Goal: Task Accomplishment & Management: Manage account settings

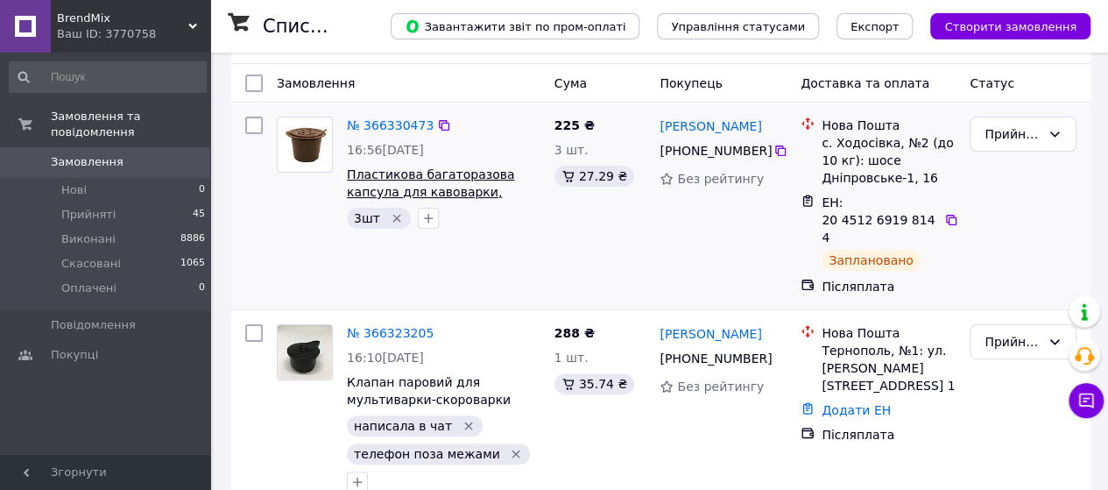
scroll to position [175, 0]
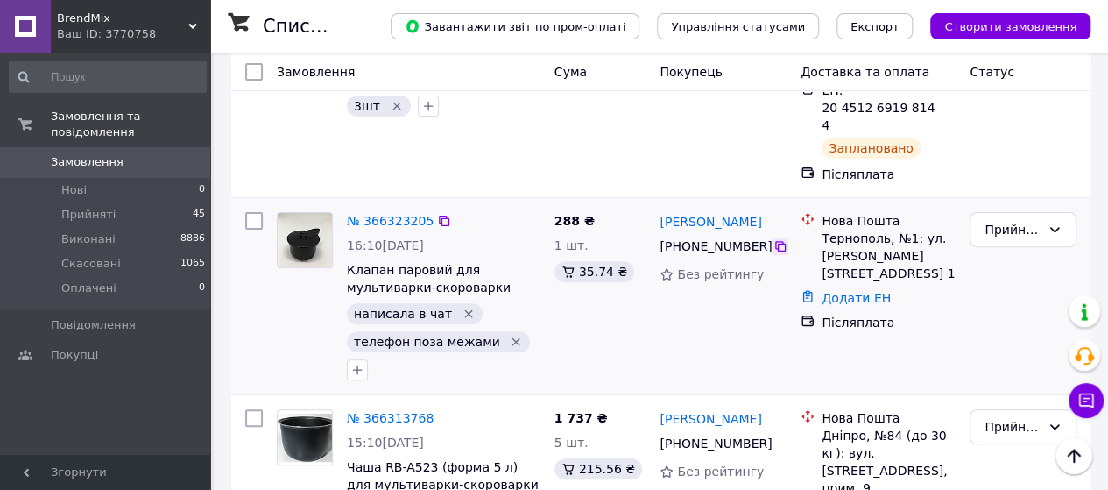
click at [774, 239] on icon at bounding box center [781, 246] width 14 height 14
click at [437, 214] on icon at bounding box center [444, 221] width 14 height 14
drag, startPoint x: 498, startPoint y: 272, endPoint x: 347, endPoint y: 259, distance: 151.2
click at [347, 261] on span "Клапан паровий для мультиварки-скороварки Redmond RMC-PM190, RMC-PM381 (аналог)" at bounding box center [444, 278] width 194 height 35
copy span "Клапан паровий для мультиварки-скороварки"
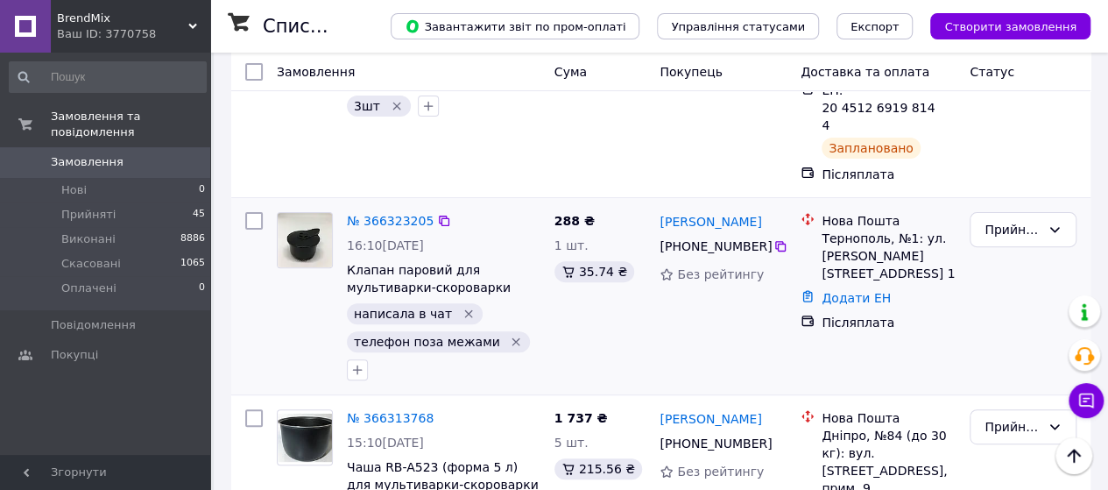
click at [562, 308] on div "288 ₴ 1 шт. 35.74 ₴" at bounding box center [601, 296] width 106 height 182
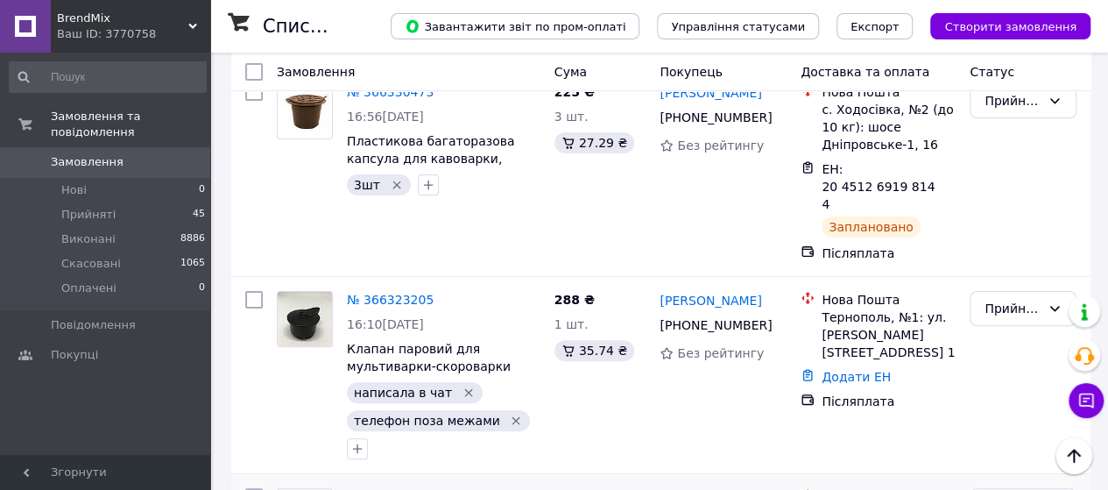
scroll to position [0, 0]
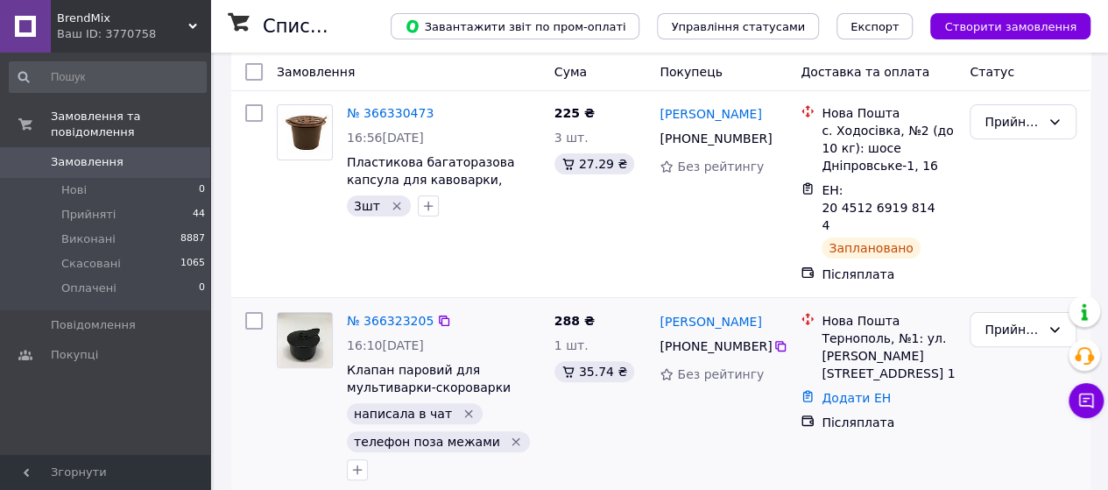
scroll to position [175, 0]
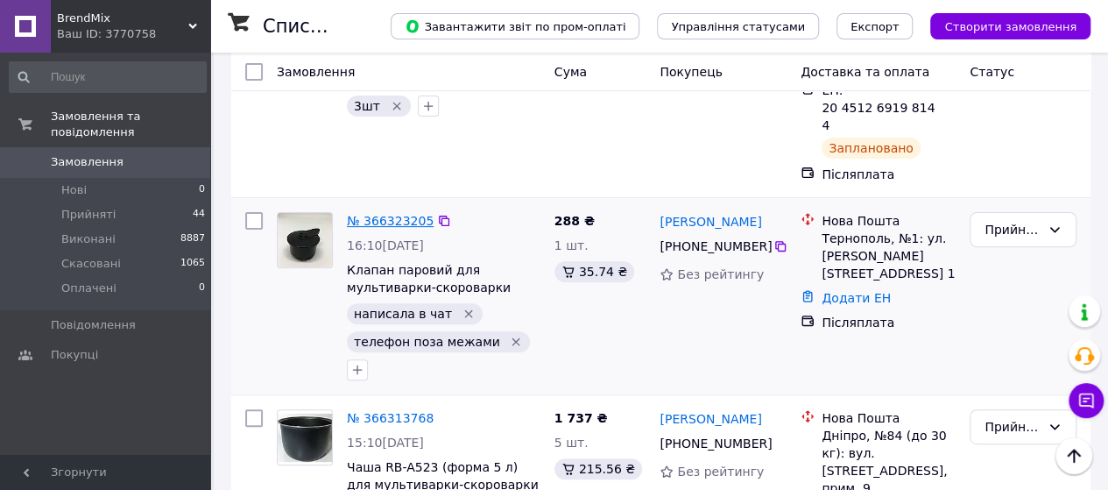
click at [376, 214] on link "№ 366323205" at bounding box center [390, 221] width 87 height 14
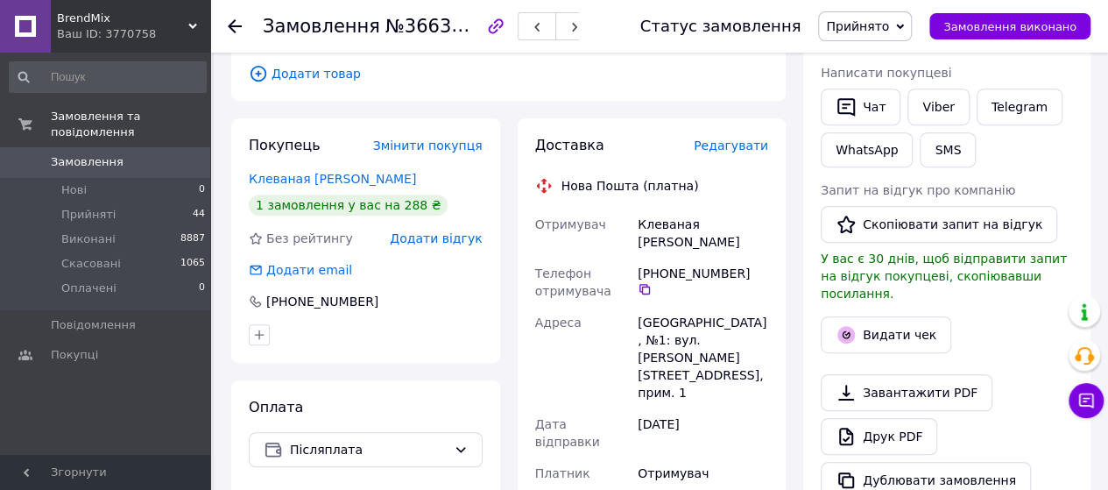
scroll to position [351, 0]
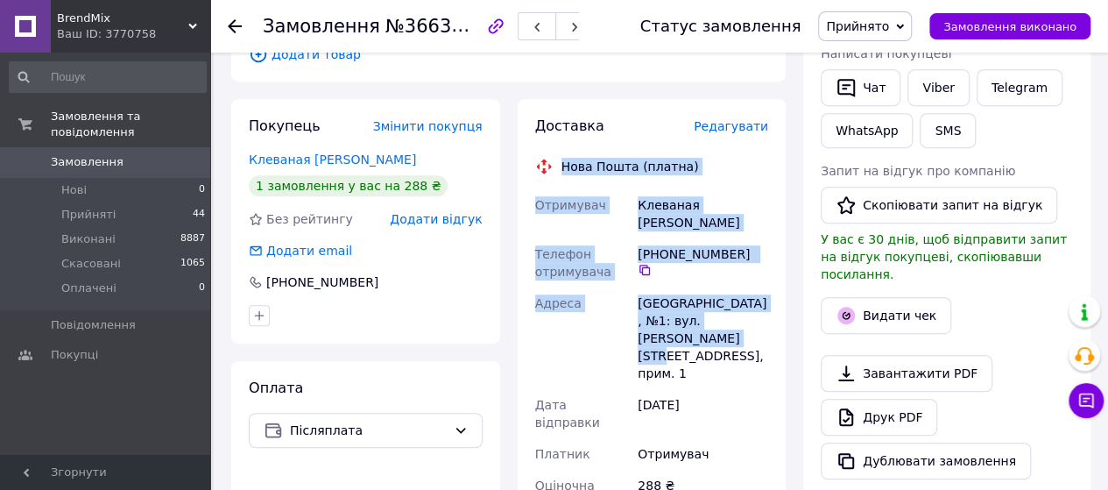
drag, startPoint x: 561, startPoint y: 149, endPoint x: 721, endPoint y: 316, distance: 231.8
click at [737, 311] on div "Доставка Редагувати Нова Пошта (платна) Отримувач Клеваная Зоя Телефон отримува…" at bounding box center [652, 485] width 234 height 736
copy div "Нова Пошта (платна) Отримувач Клеваная Зоя Телефон отримувача +380 50 960 08 14…"
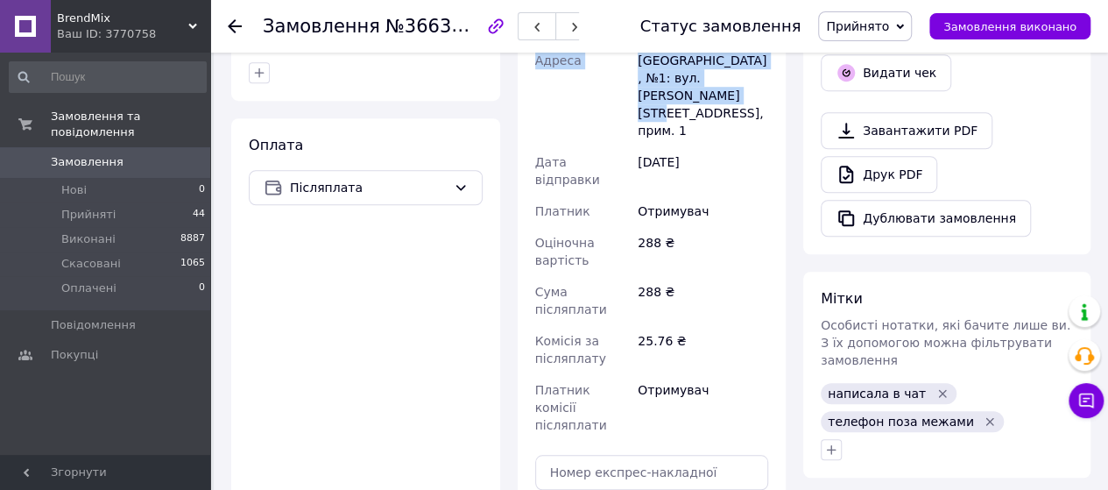
scroll to position [613, 0]
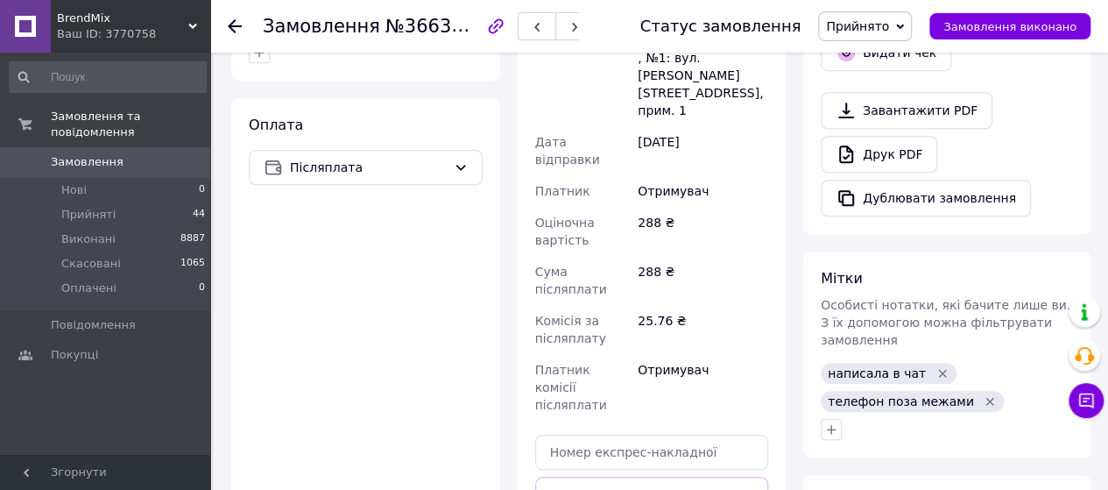
click at [936, 366] on icon "Видалити мітку" at bounding box center [943, 373] width 14 height 14
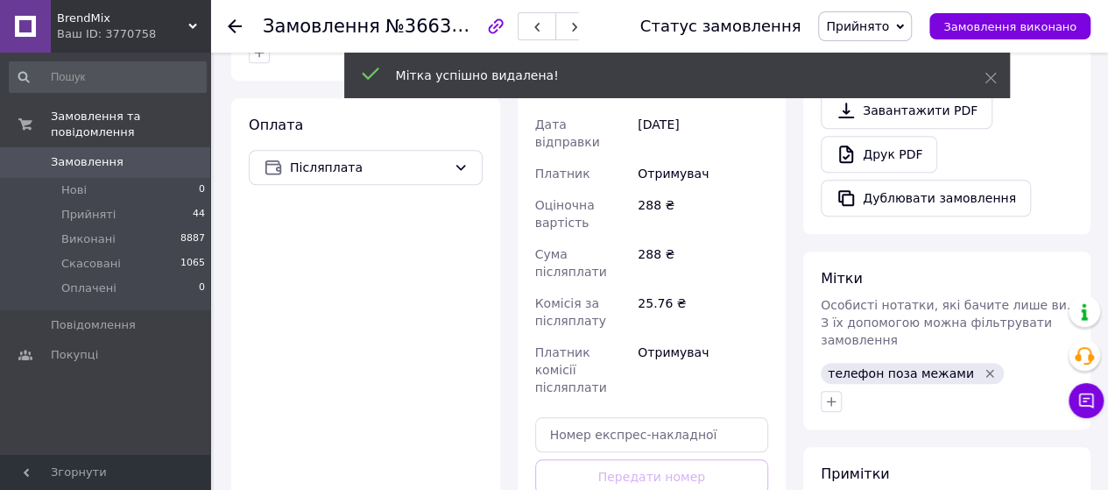
click at [983, 366] on icon "Видалити мітку" at bounding box center [990, 373] width 14 height 14
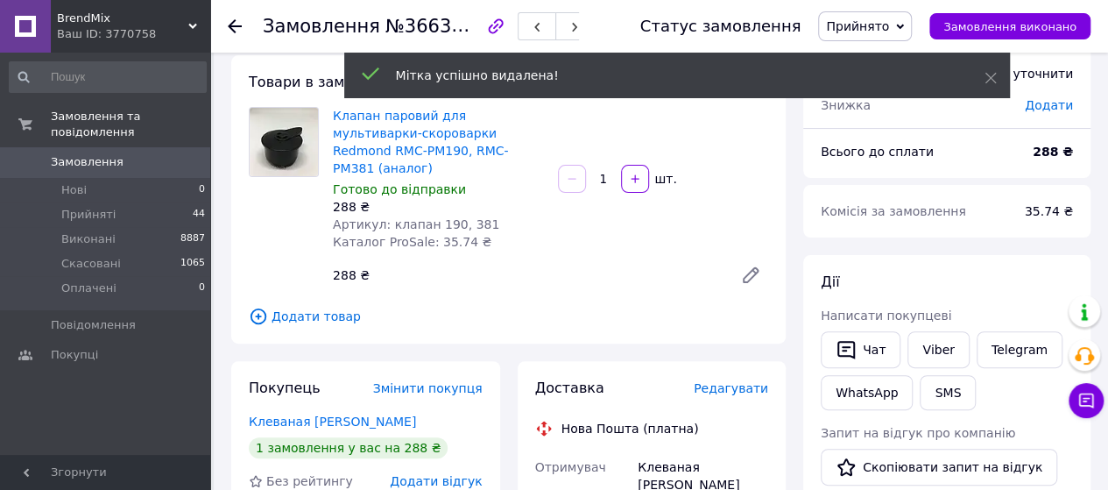
scroll to position [88, 0]
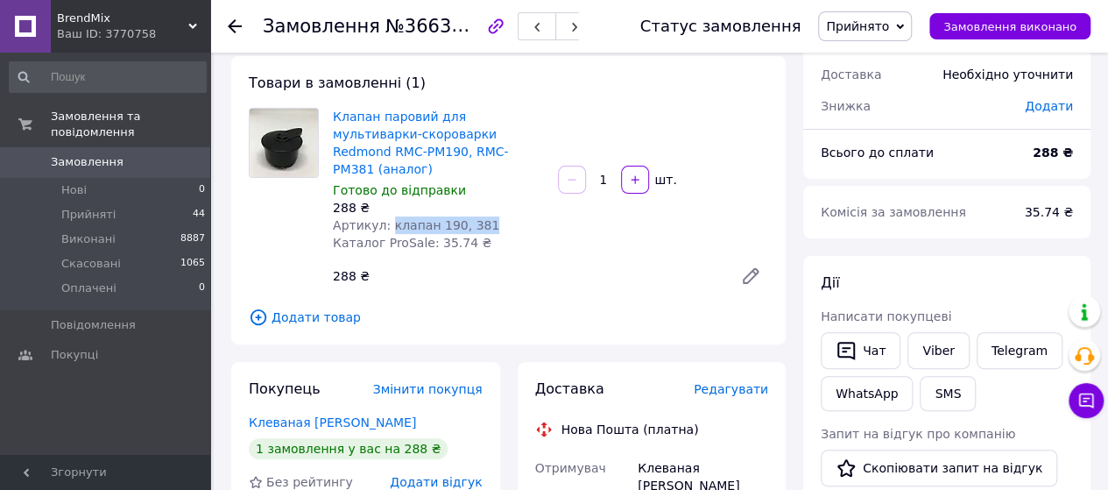
drag, startPoint x: 384, startPoint y: 207, endPoint x: 477, endPoint y: 212, distance: 93.0
click at [477, 216] on div "Артикул: клапан 190, 381" at bounding box center [438, 225] width 211 height 18
copy span "клапан 190, 381"
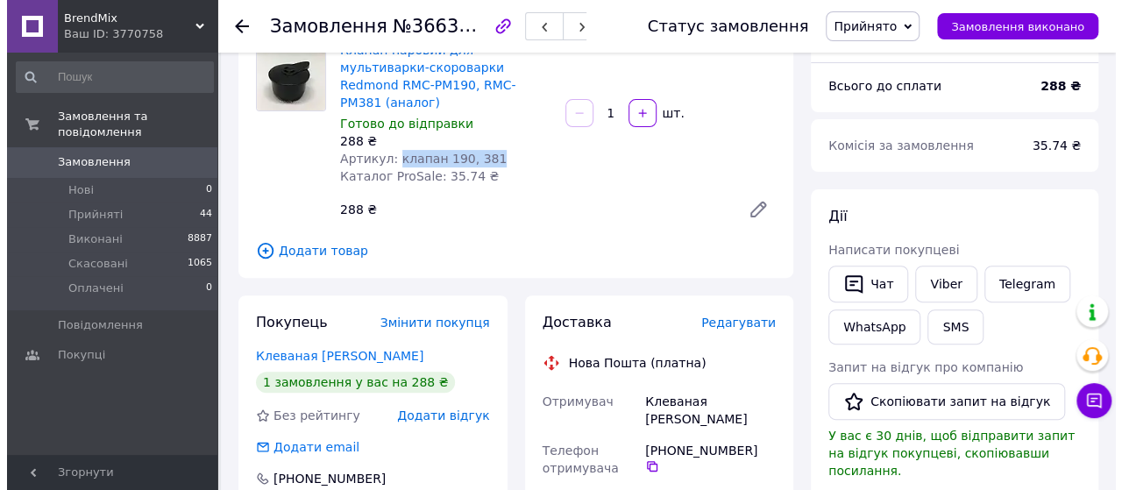
scroll to position [351, 0]
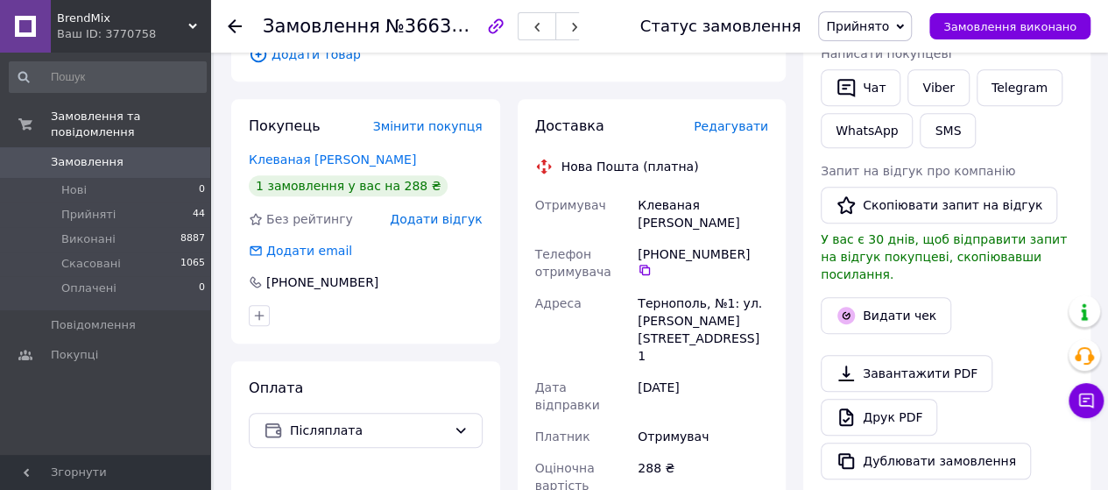
click at [738, 119] on span "Редагувати" at bounding box center [731, 126] width 74 height 14
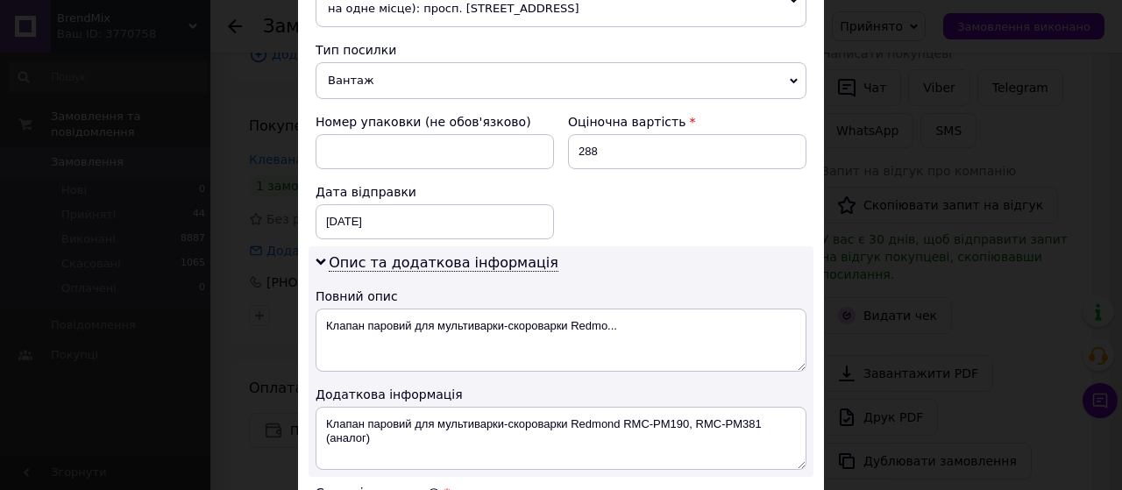
scroll to position [701, 0]
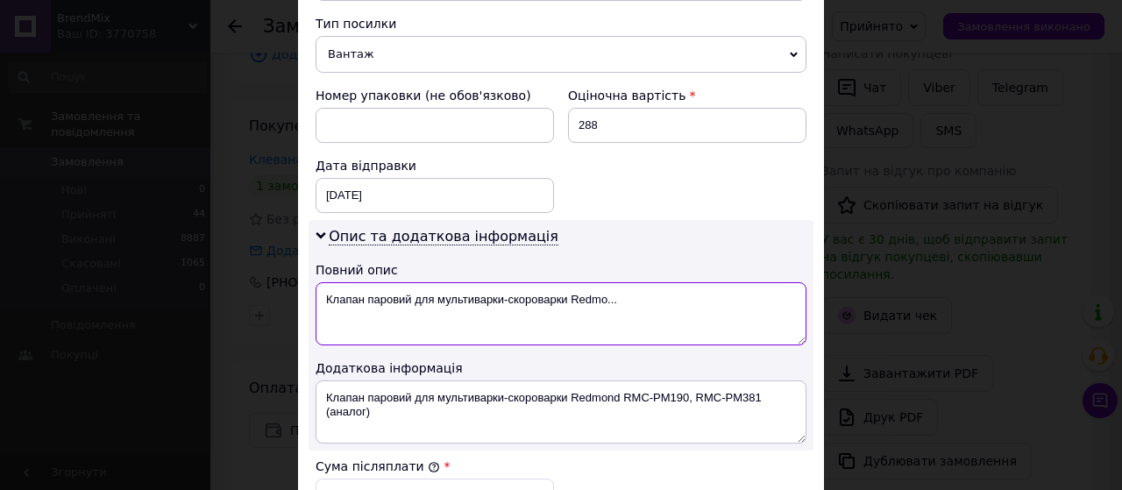
drag, startPoint x: 628, startPoint y: 302, endPoint x: 328, endPoint y: 296, distance: 300.6
click at [328, 296] on textarea "Клапан паровий для мультиварки-скороварки Redmo..." at bounding box center [560, 313] width 491 height 63
type textarea "К"
paste textarea "клапан 190, 381"
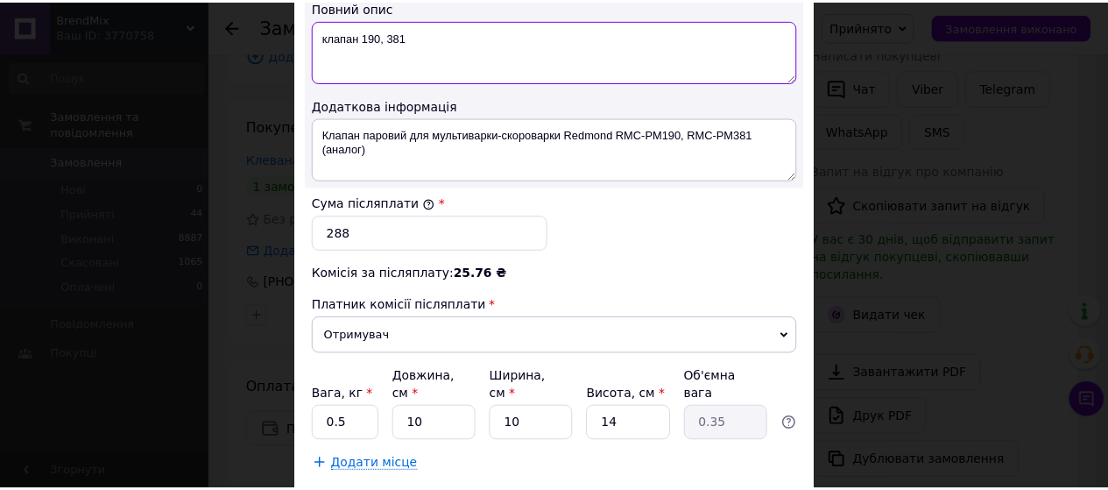
scroll to position [1051, 0]
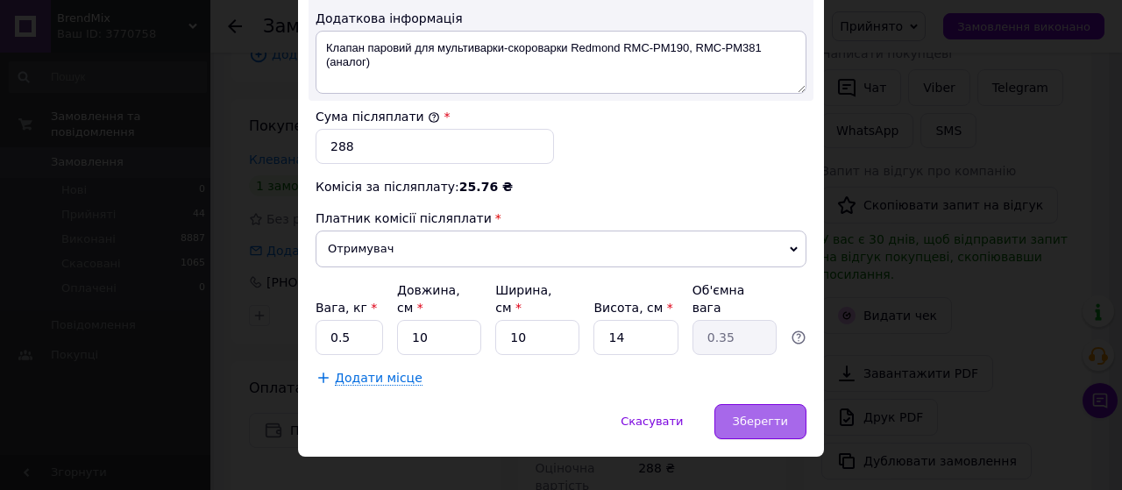
type textarea "клапан 190, 381"
click at [762, 414] on span "Зберегти" at bounding box center [760, 420] width 55 height 13
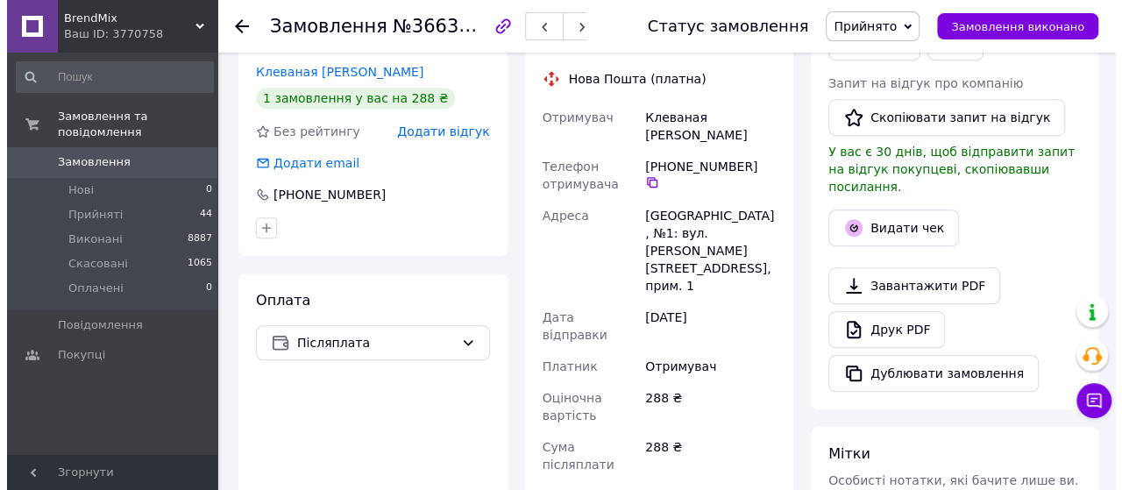
scroll to position [351, 0]
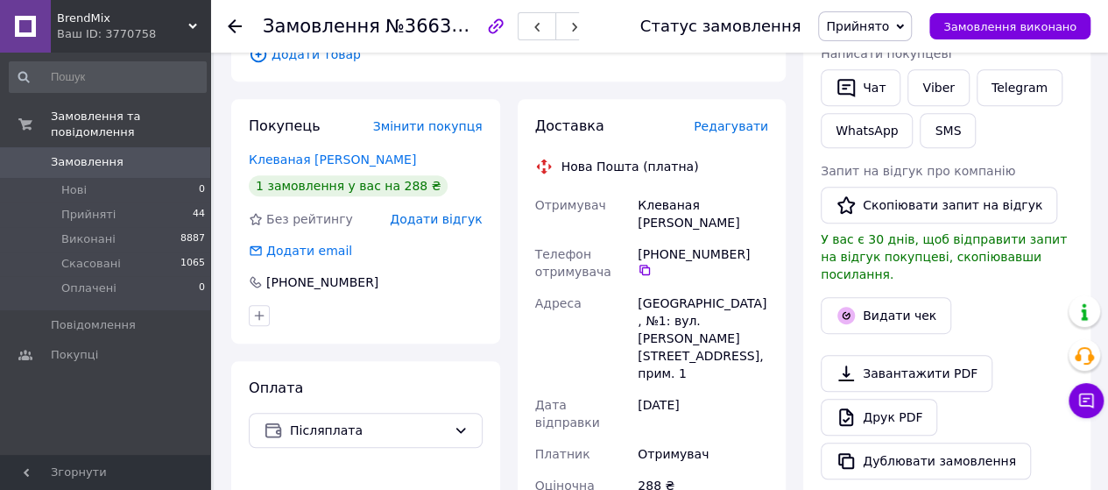
click at [747, 119] on span "Редагувати" at bounding box center [731, 126] width 74 height 14
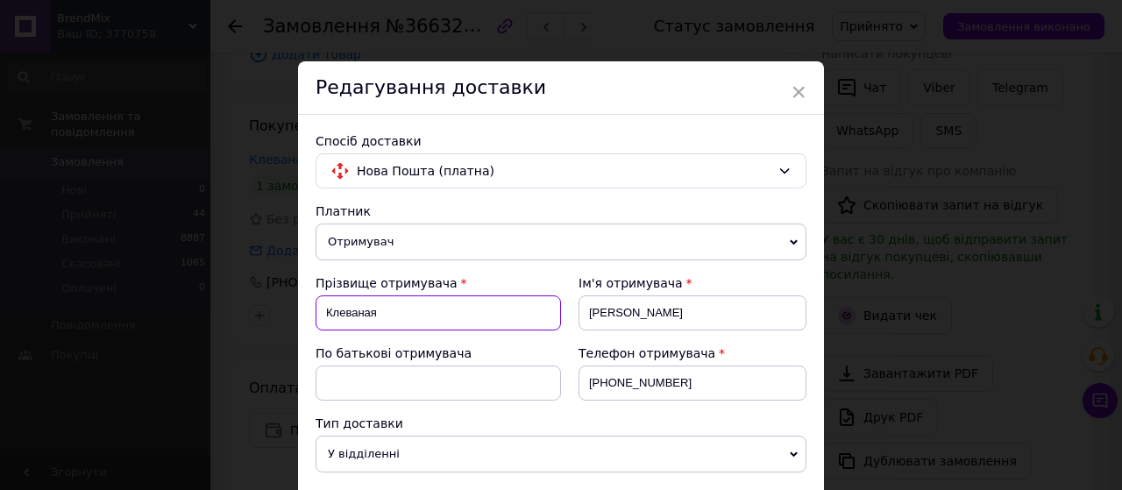
click at [452, 309] on input "Клеваная" at bounding box center [437, 312] width 245 height 35
type input "К"
type input "Федорін"
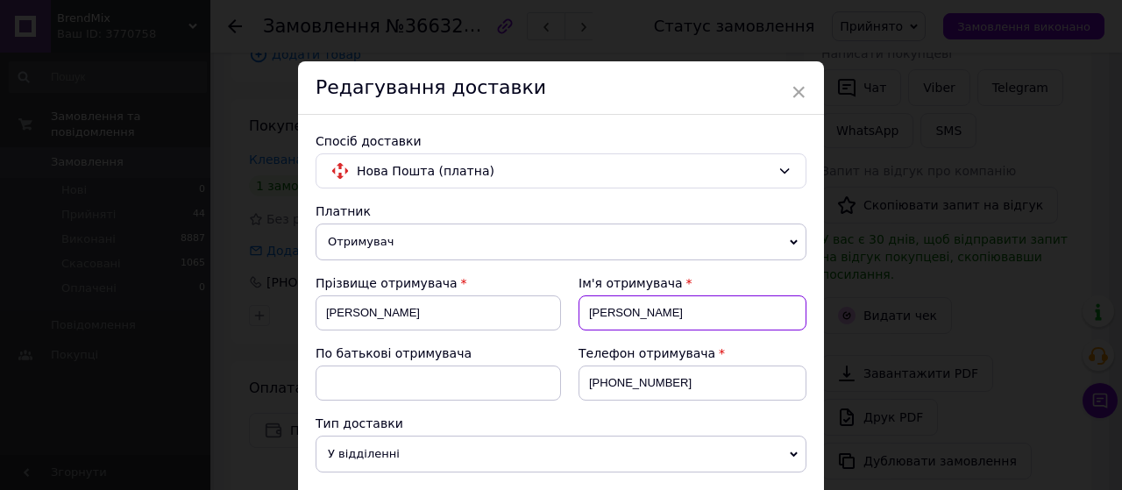
click at [713, 323] on input "Зоя" at bounding box center [692, 312] width 228 height 35
type input "З"
type input "Ярослав"
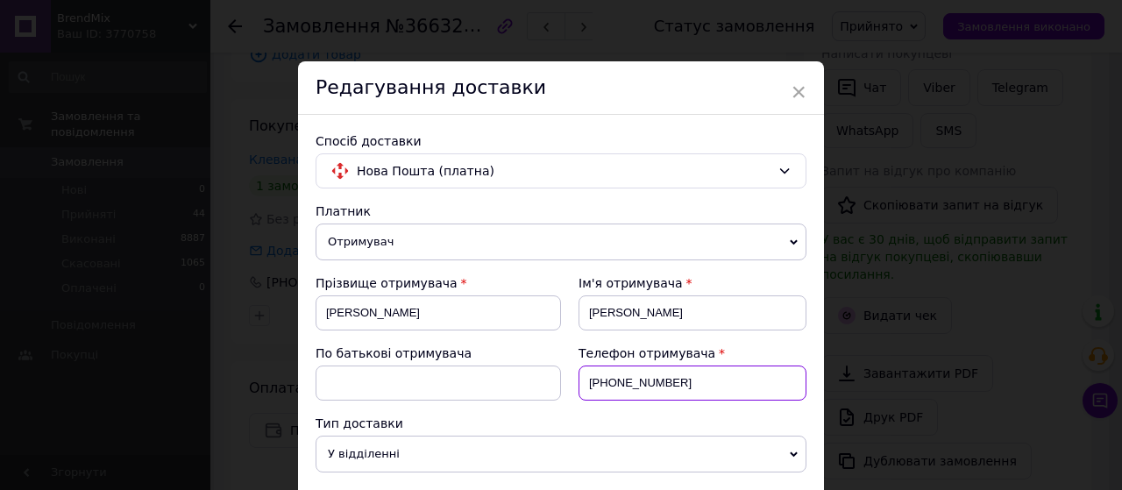
click at [684, 379] on input "+380509600814" at bounding box center [692, 382] width 228 height 35
paste input "0974884832"
click at [617, 379] on input "+3800974884832" at bounding box center [692, 382] width 228 height 35
type input "+380974884832"
click at [564, 437] on span "У відділенні" at bounding box center [560, 454] width 491 height 37
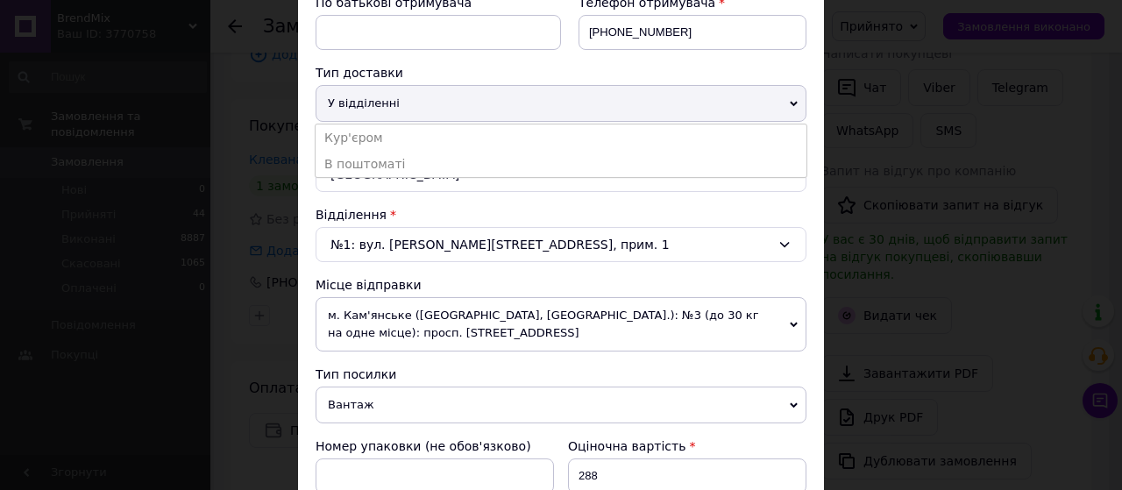
click at [494, 195] on div "Платник Отримувач Відправник Прізвище отримувача Федорін Ім'я отримувача Яросла…" at bounding box center [560, 469] width 491 height 1235
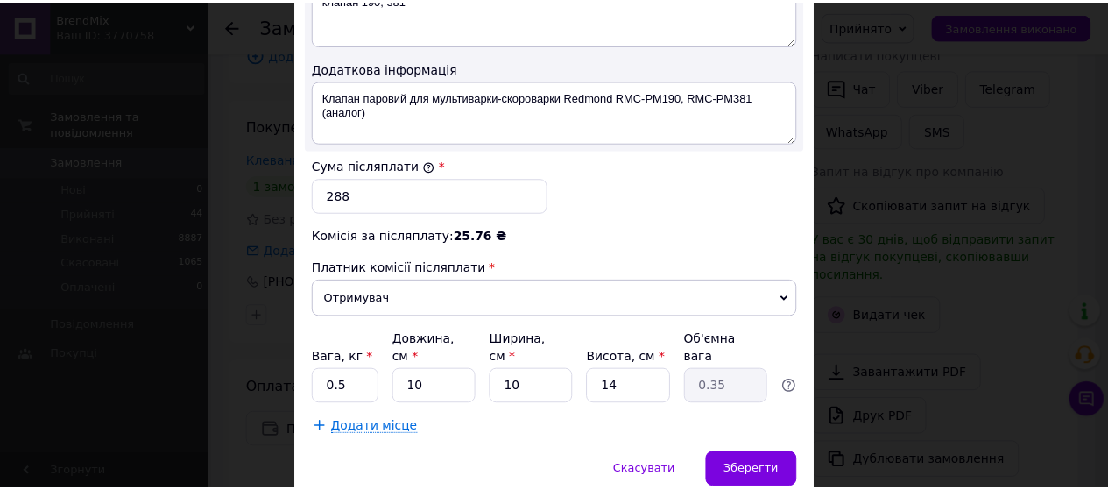
scroll to position [1051, 0]
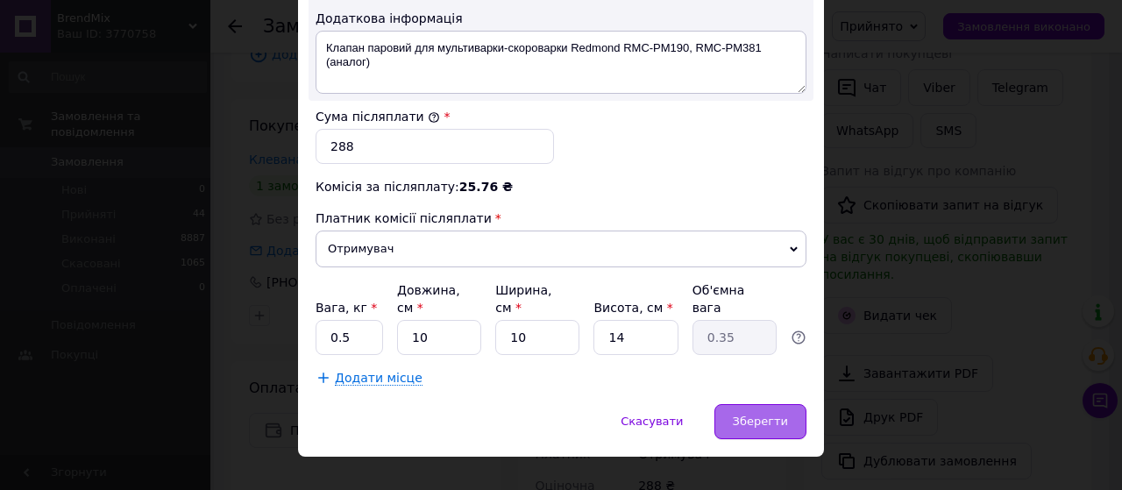
click at [757, 414] on span "Зберегти" at bounding box center [760, 420] width 55 height 13
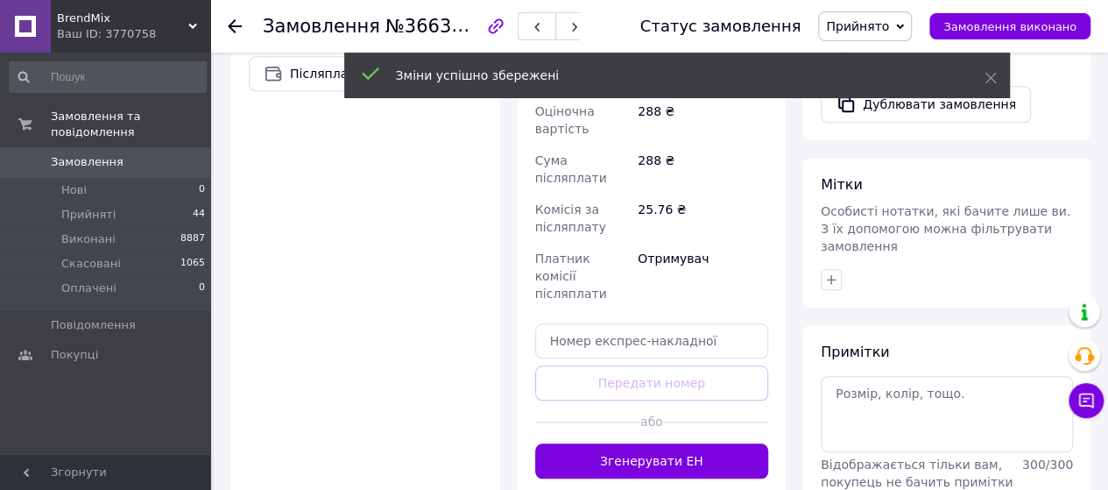
scroll to position [789, 0]
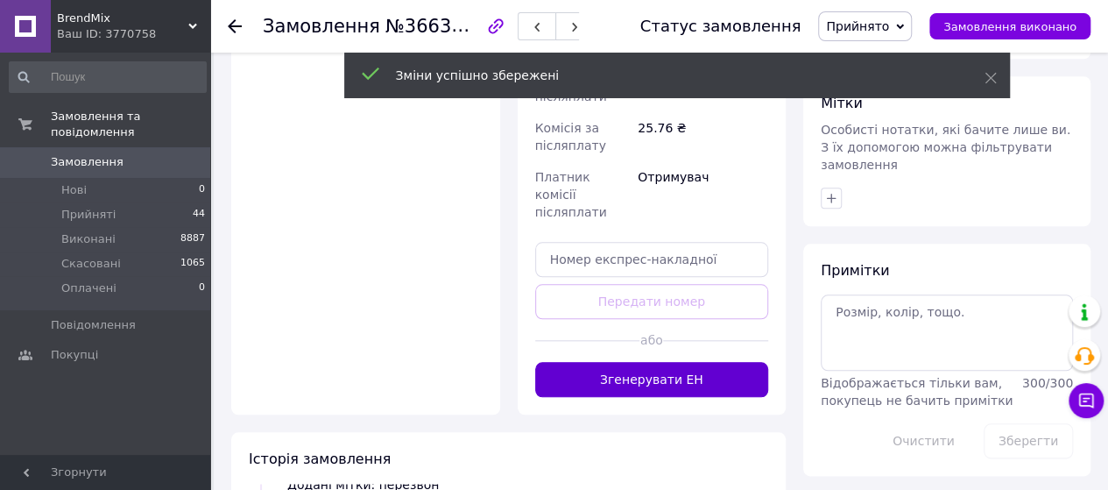
click at [633, 362] on button "Згенерувати ЕН" at bounding box center [652, 379] width 234 height 35
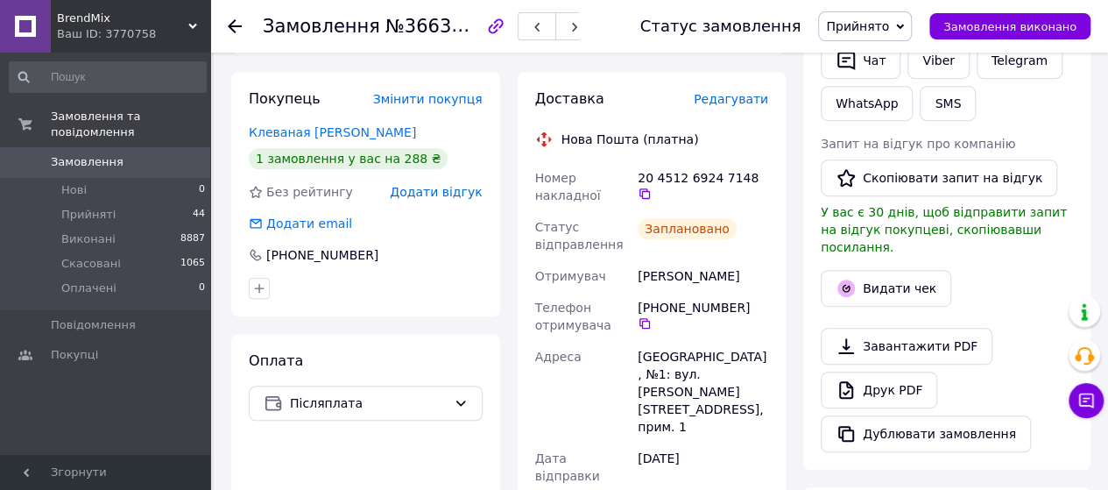
scroll to position [351, 0]
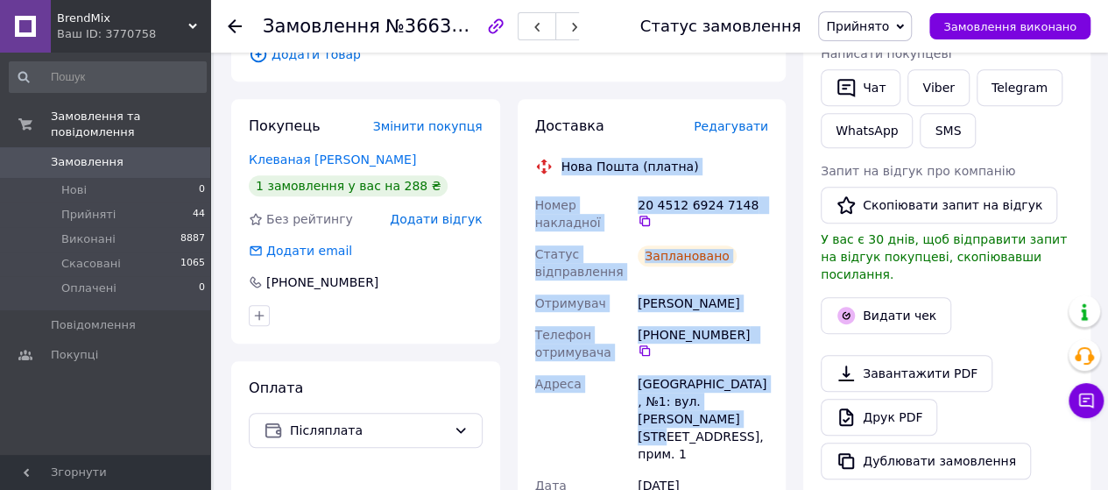
drag, startPoint x: 562, startPoint y: 147, endPoint x: 734, endPoint y: 398, distance: 304.3
click at [734, 398] on div "Доставка Редагувати Нова Пошта (платна) Номер накладної 20 4512 6924 7148   Ста…" at bounding box center [652, 490] width 234 height 746
copy div "Нова Пошта (платна) Номер накладної 20 4512 6924 7148   Статус відправлення Зап…"
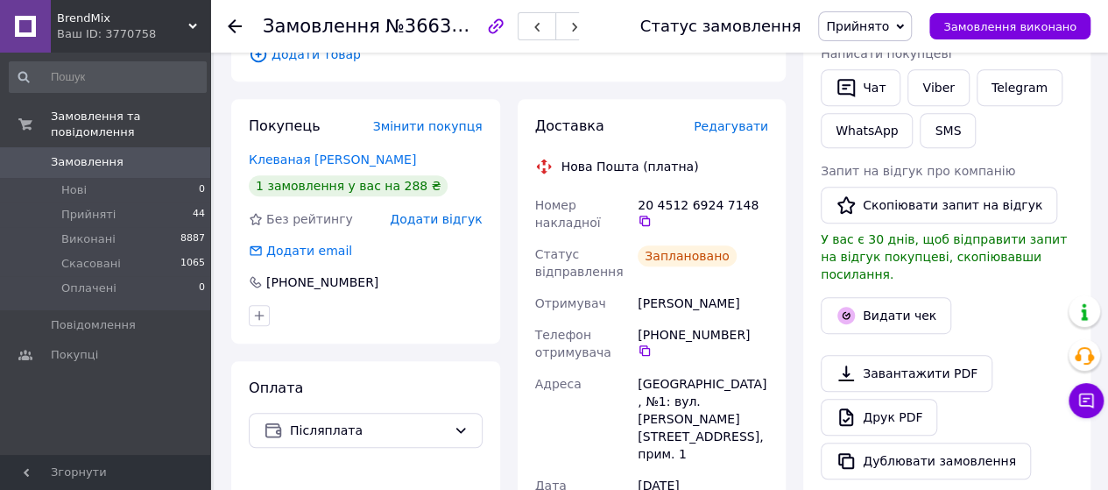
click at [238, 19] on icon at bounding box center [235, 26] width 14 height 14
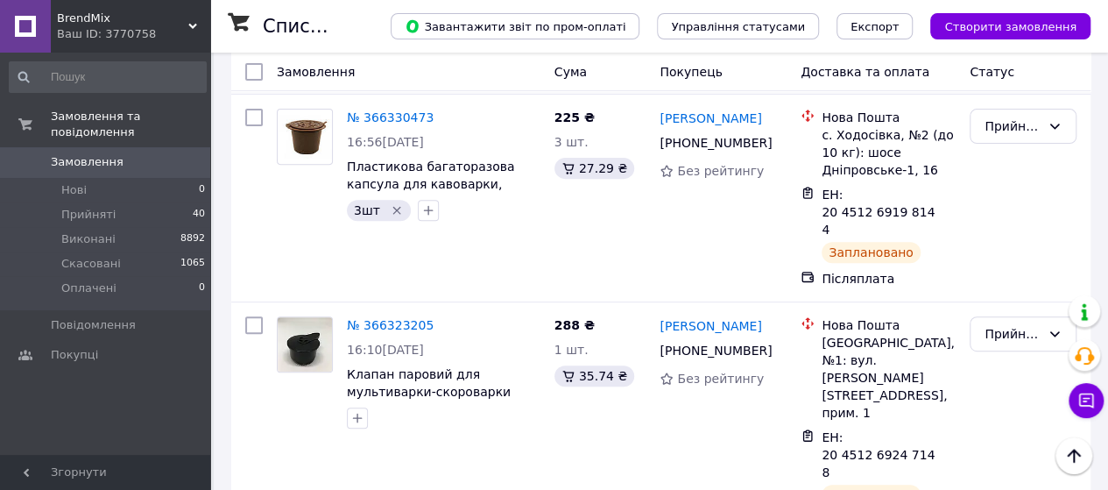
scroll to position [351, 0]
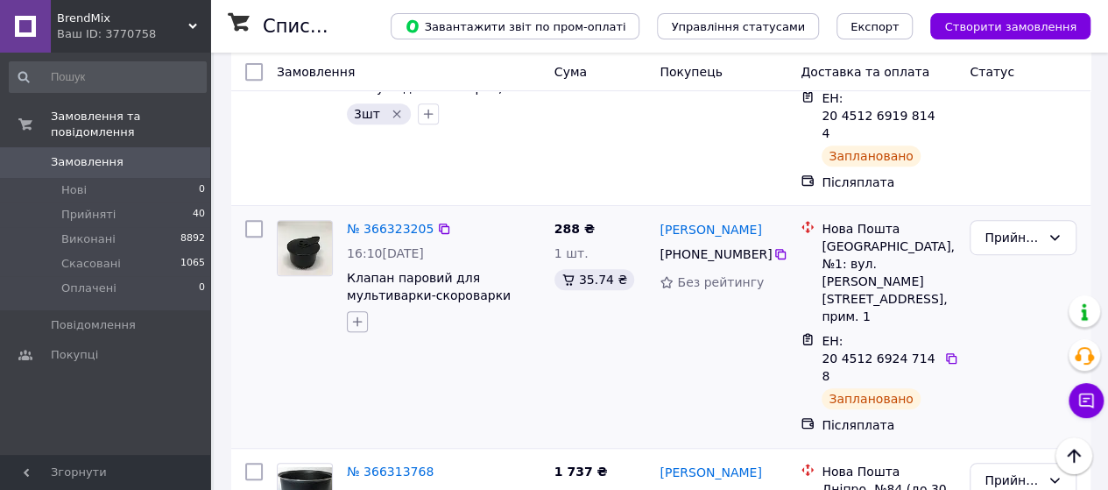
click at [354, 317] on icon "button" at bounding box center [358, 322] width 10 height 10
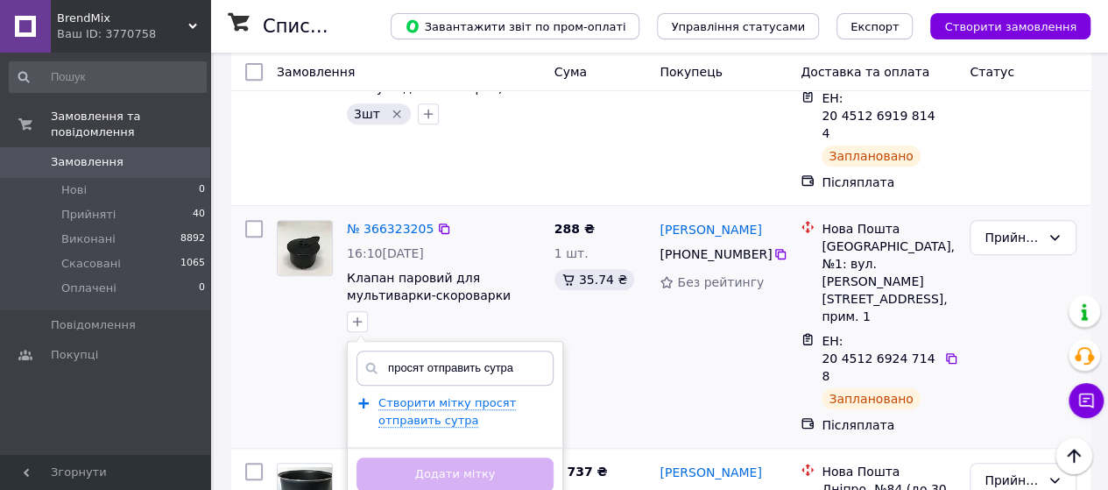
click at [489, 353] on input "просят отправить сутра" at bounding box center [455, 368] width 197 height 35
type input "просят отправить с утра"
click at [429, 399] on span "Створити мітку просят отправить с утра" at bounding box center [448, 412] width 138 height 32
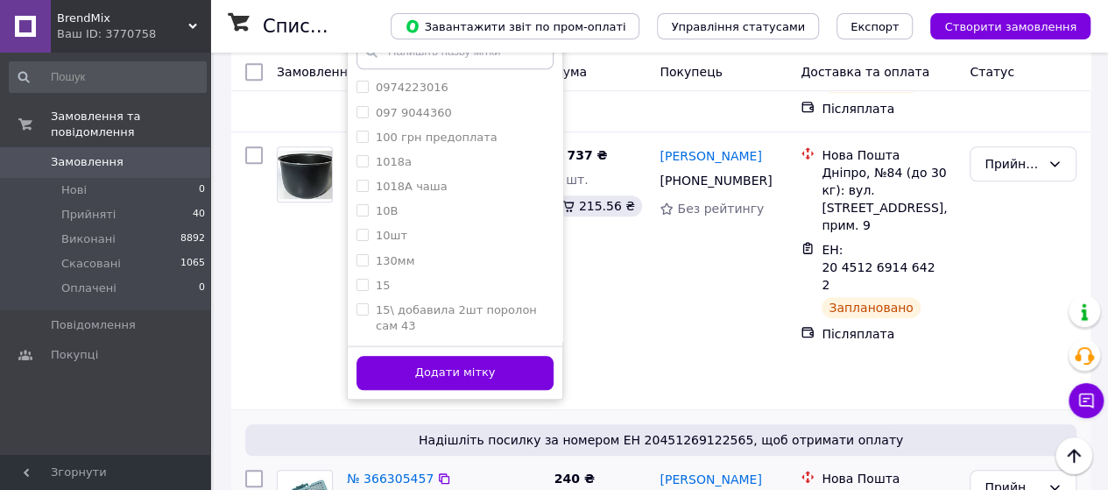
scroll to position [701, 0]
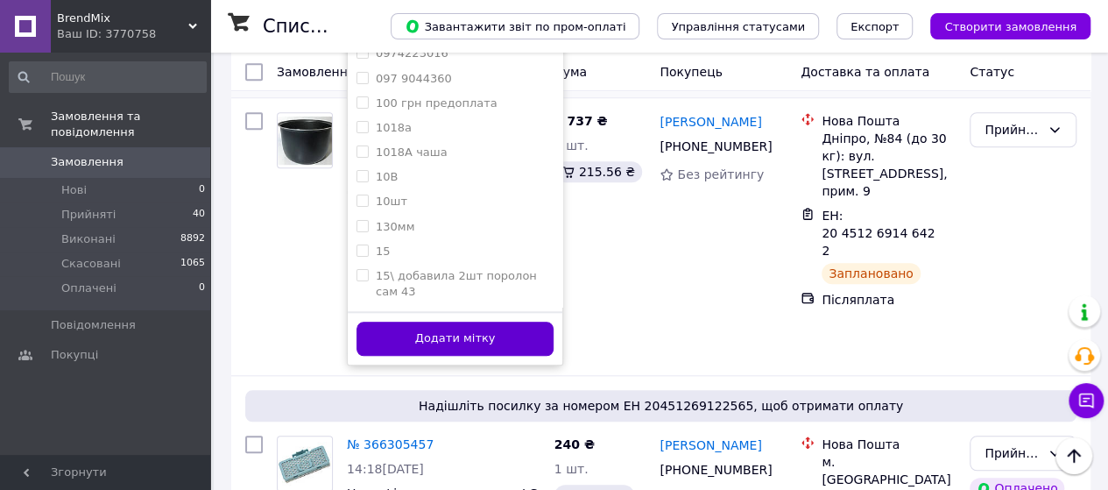
click at [473, 322] on button "Додати мітку" at bounding box center [455, 339] width 197 height 34
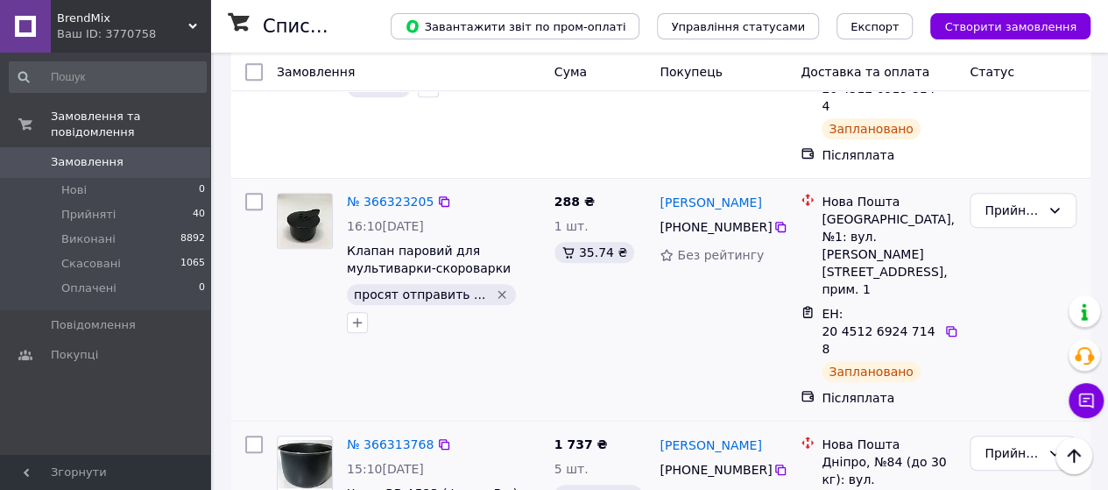
scroll to position [351, 0]
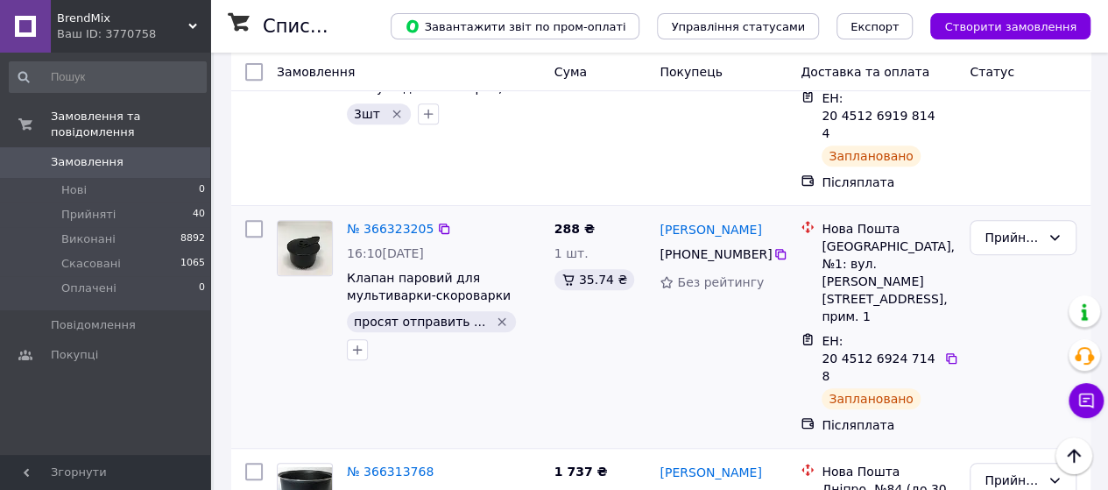
click at [633, 339] on div "288 ₴ 1 шт. 35.74 ₴" at bounding box center [601, 327] width 106 height 228
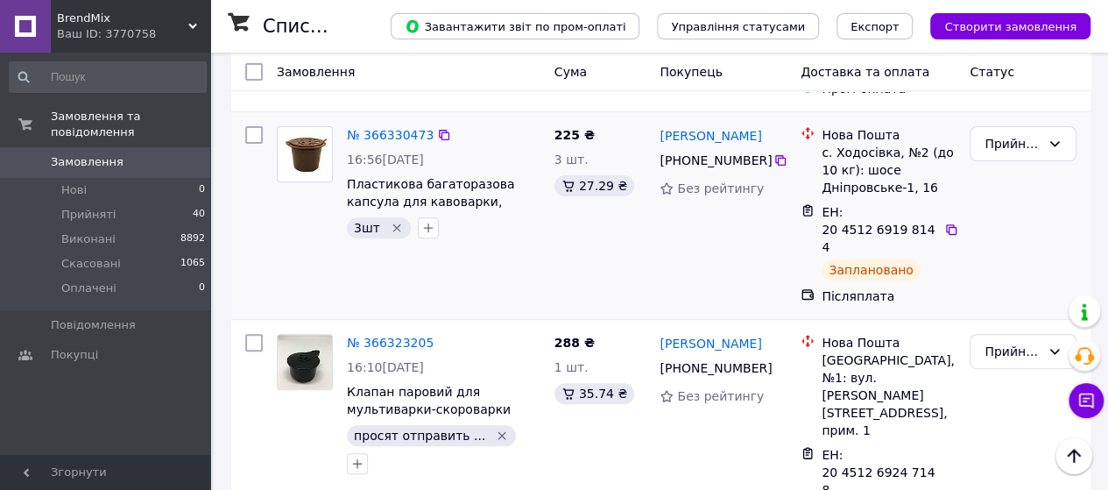
scroll to position [0, 0]
